Goal: Check status: Check status

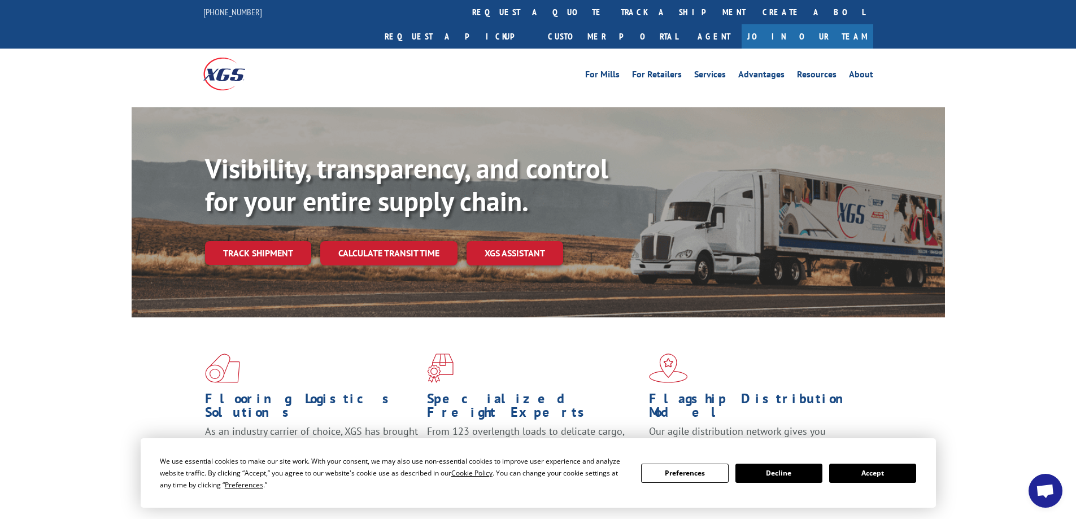
click at [877, 482] on button "Accept" at bounding box center [872, 473] width 87 height 19
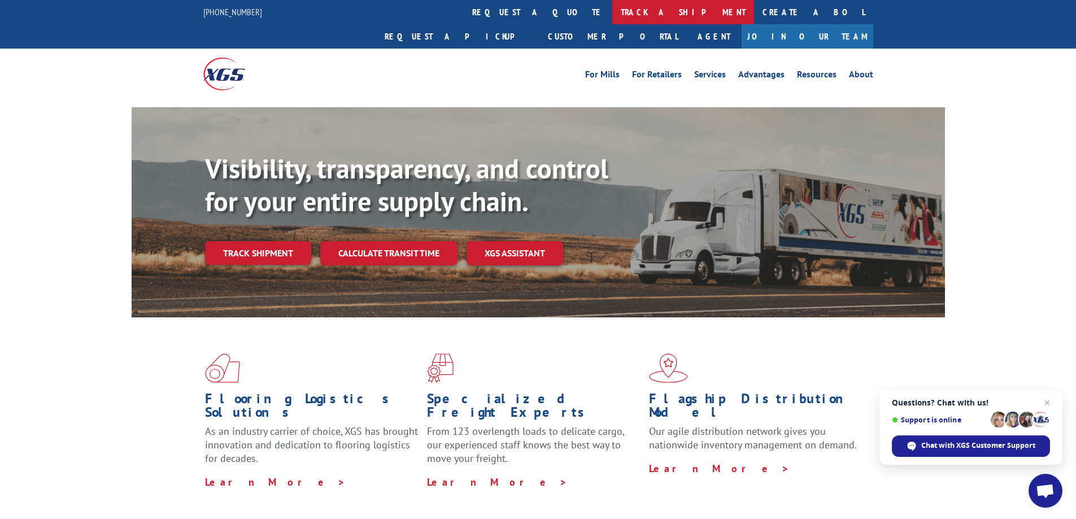
click at [612, 12] on link "track a shipment" at bounding box center [683, 12] width 142 height 24
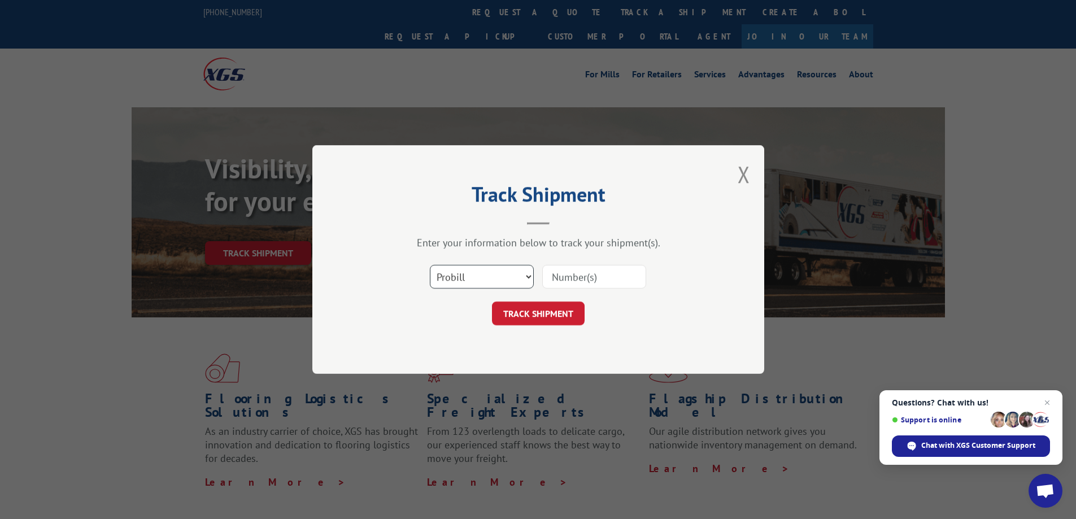
click at [483, 278] on select "Select category... Probill BOL PO" at bounding box center [482, 277] width 104 height 24
select select "bol"
click at [430, 265] on select "Select category... Probill BOL PO" at bounding box center [482, 277] width 104 height 24
click at [569, 277] on input at bounding box center [594, 277] width 104 height 24
paste input "815481"
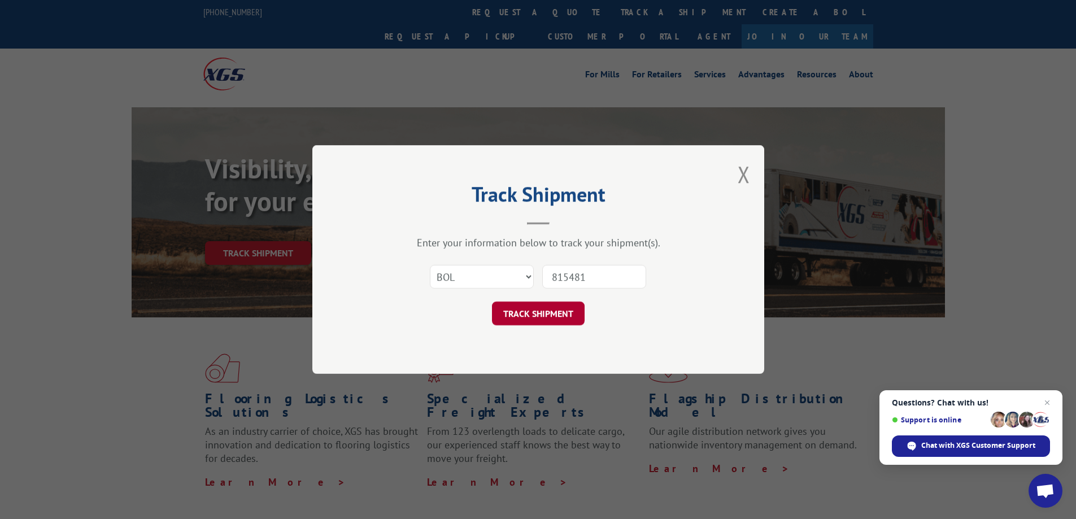
type input "815481"
click at [535, 313] on button "TRACK SHIPMENT" at bounding box center [538, 314] width 93 height 24
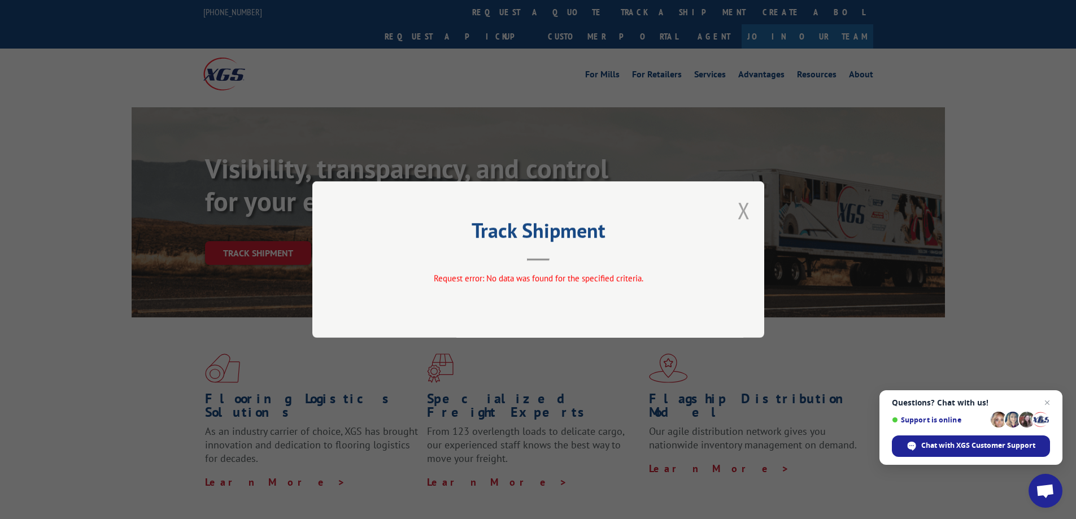
click at [743, 208] on button "Close modal" at bounding box center [743, 210] width 12 height 30
